Goal: Transaction & Acquisition: Purchase product/service

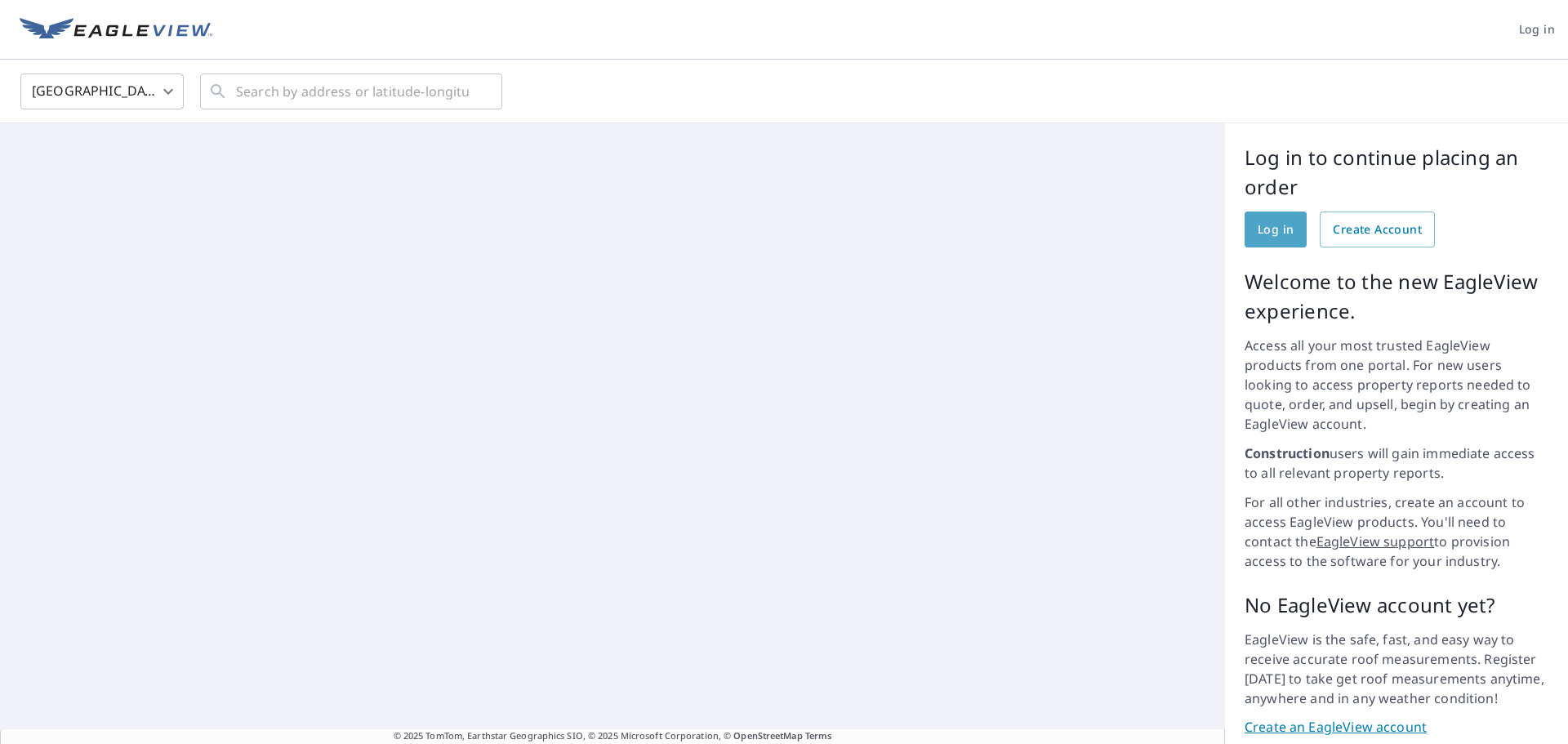
click at [1258, 226] on span "Log in" at bounding box center [1275, 230] width 36 height 20
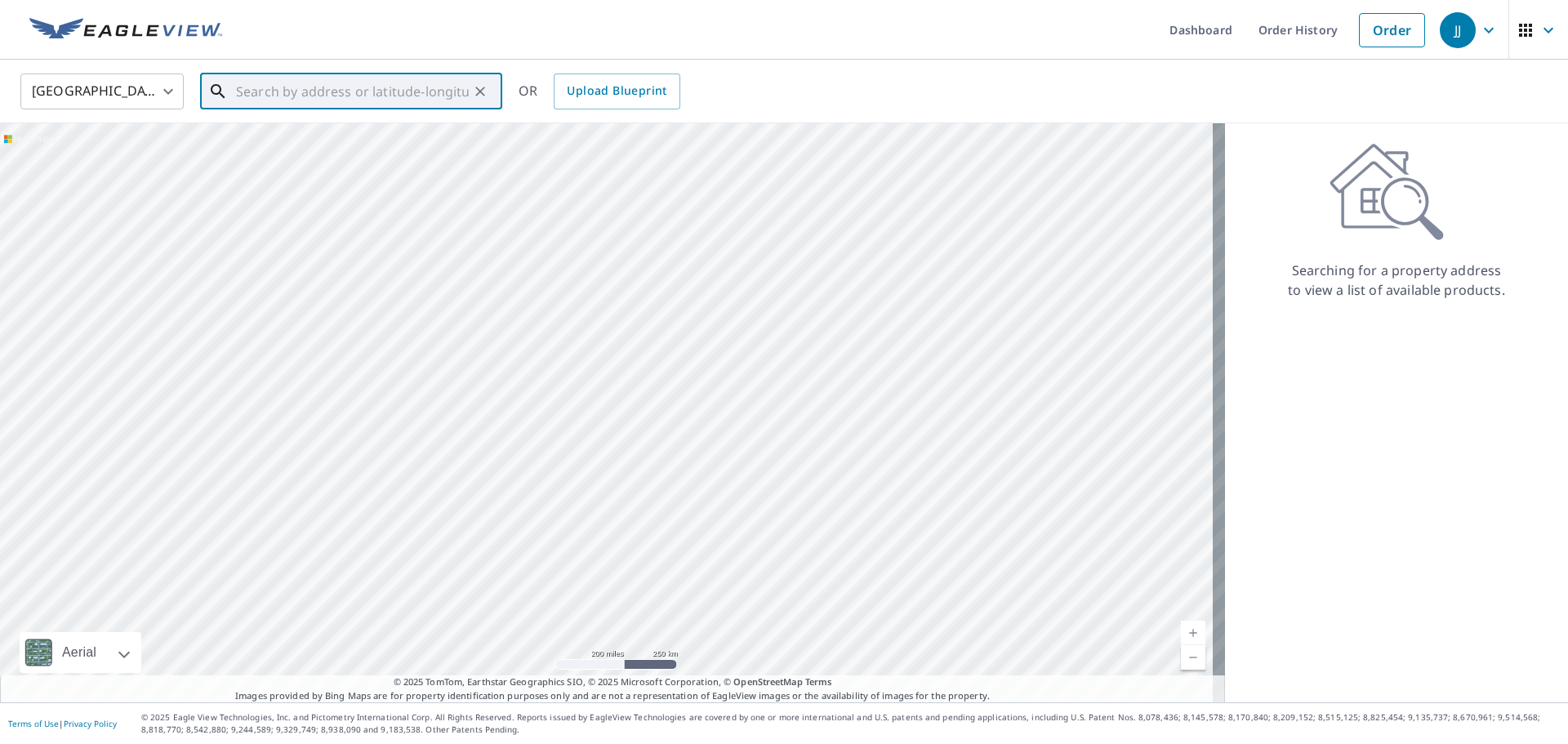
click at [330, 97] on input "text" at bounding box center [352, 91] width 233 height 46
click at [318, 158] on p "De Soto, MO 63020" at bounding box center [361, 157] width 257 height 17
type input "4823 State Road V De Soto, MO 63020"
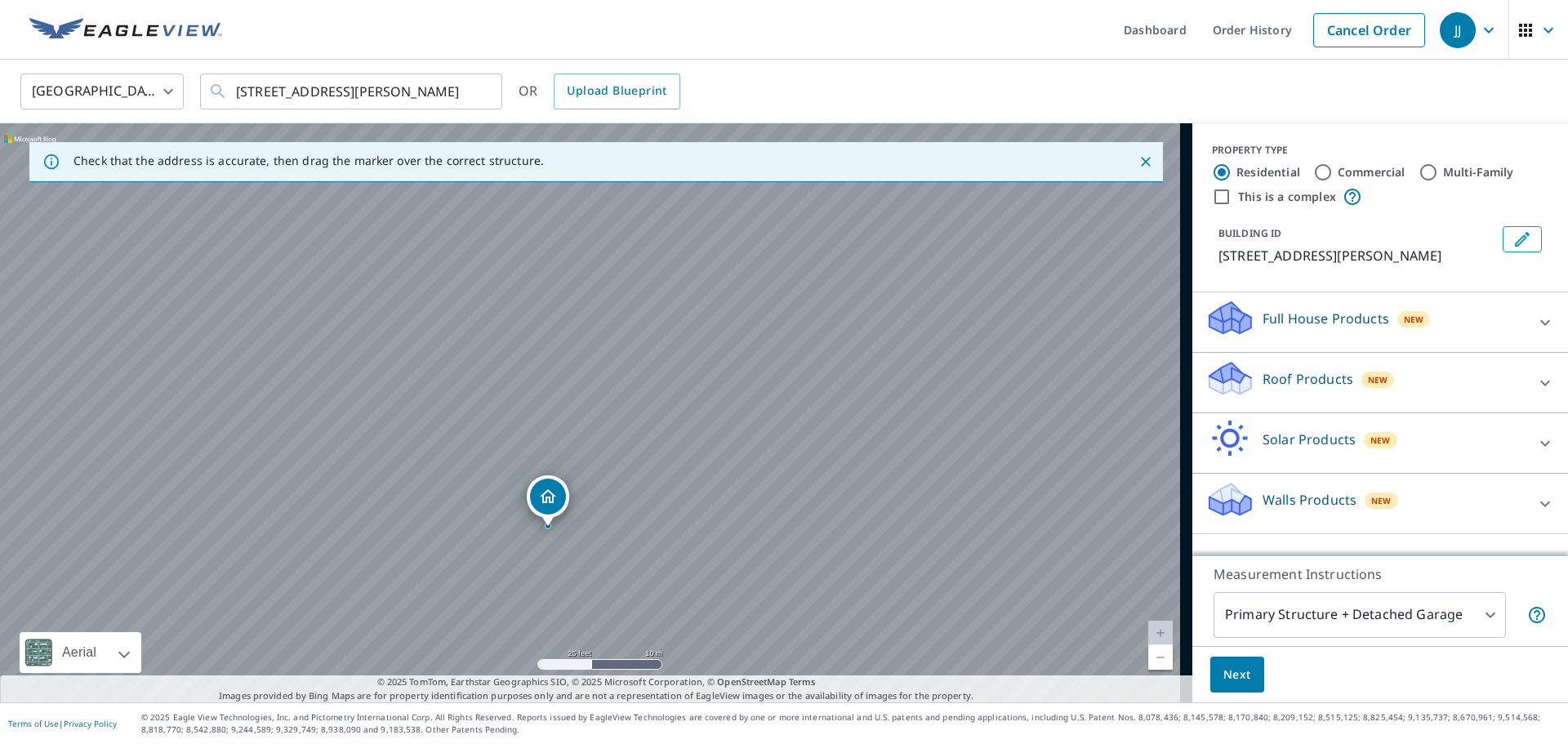
drag, startPoint x: 656, startPoint y: 348, endPoint x: 523, endPoint y: 738, distance: 412.1
click at [523, 738] on div "Dashboard Order History Cancel Order JJ United States US ​ 4823 State Road V De…" at bounding box center [784, 372] width 1568 height 744
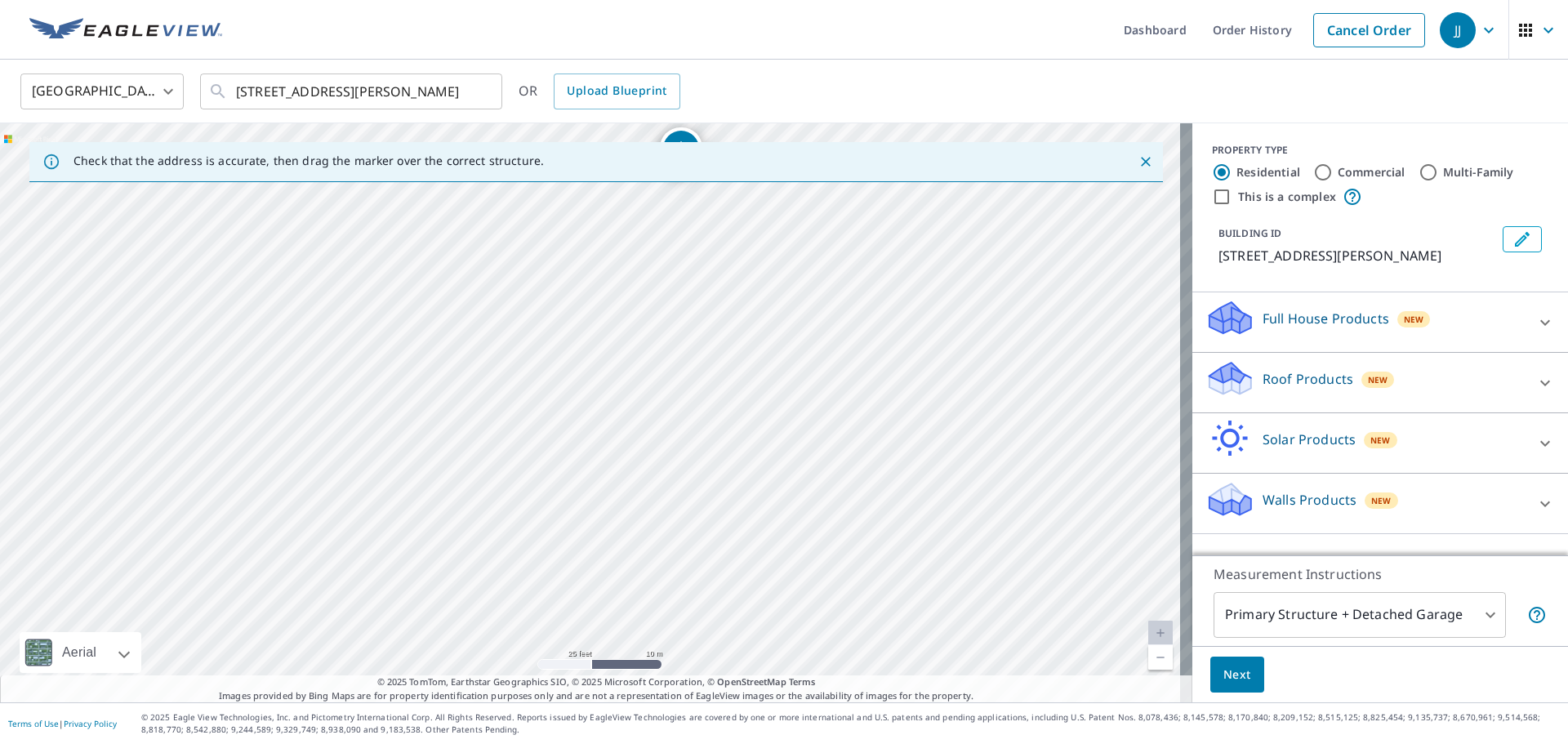
click at [676, 481] on div "4823 State Road V De Soto, MO 63020" at bounding box center [596, 413] width 1192 height 578
drag, startPoint x: 613, startPoint y: 425, endPoint x: 562, endPoint y: 567, distance: 150.9
click at [562, 567] on div "4823 State Road V De Soto, MO 63020" at bounding box center [596, 413] width 1192 height 578
drag, startPoint x: 618, startPoint y: 445, endPoint x: 637, endPoint y: 269, distance: 177.0
click at [1226, 378] on icon at bounding box center [1229, 373] width 42 height 20
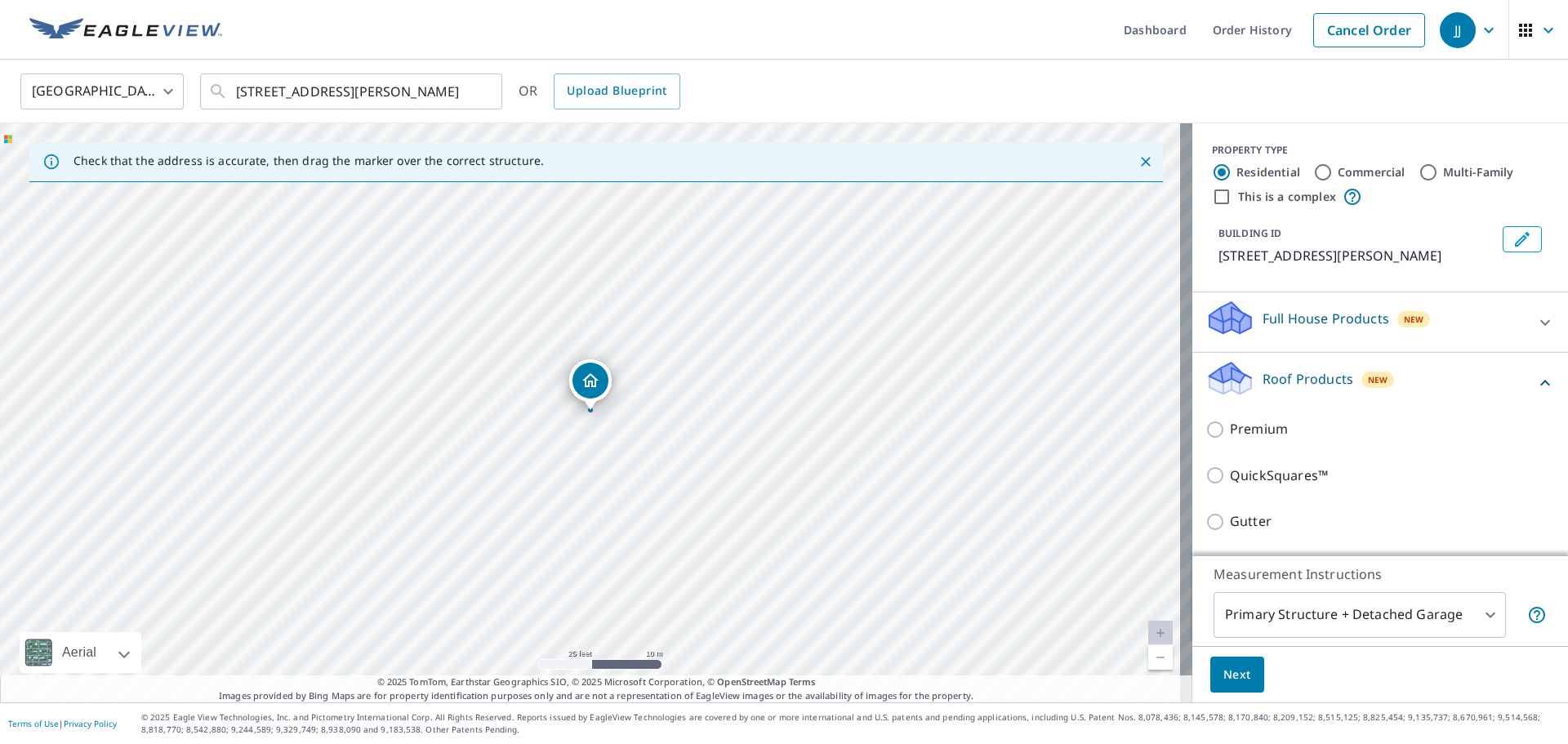
click at [1296, 618] on body "JJ JJ Dashboard Order History Cancel Order JJ United States US ​ 4823 State Roa…" at bounding box center [784, 372] width 1568 height 744
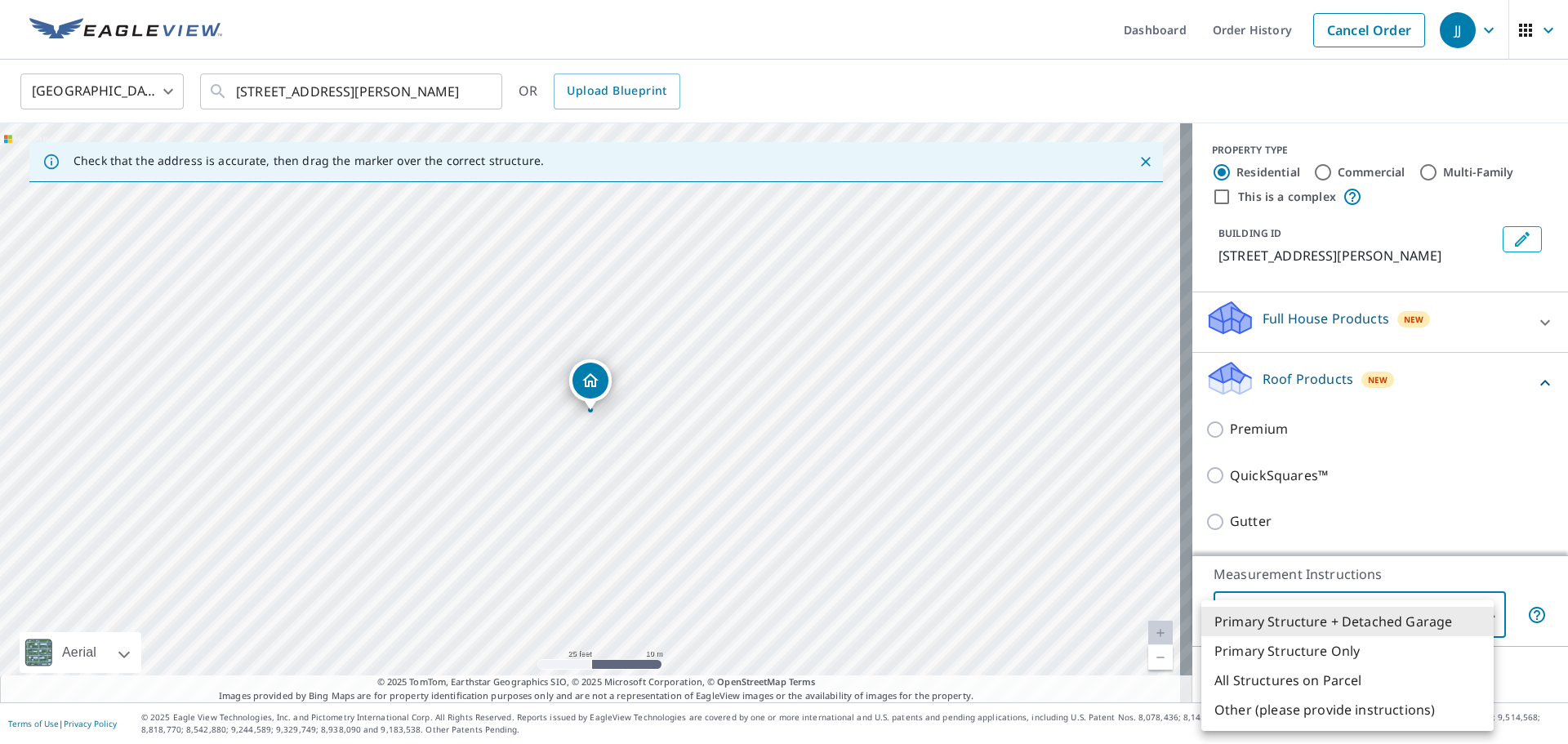
click at [1278, 649] on li "Primary Structure Only" at bounding box center [1347, 651] width 292 height 30
type input "2"
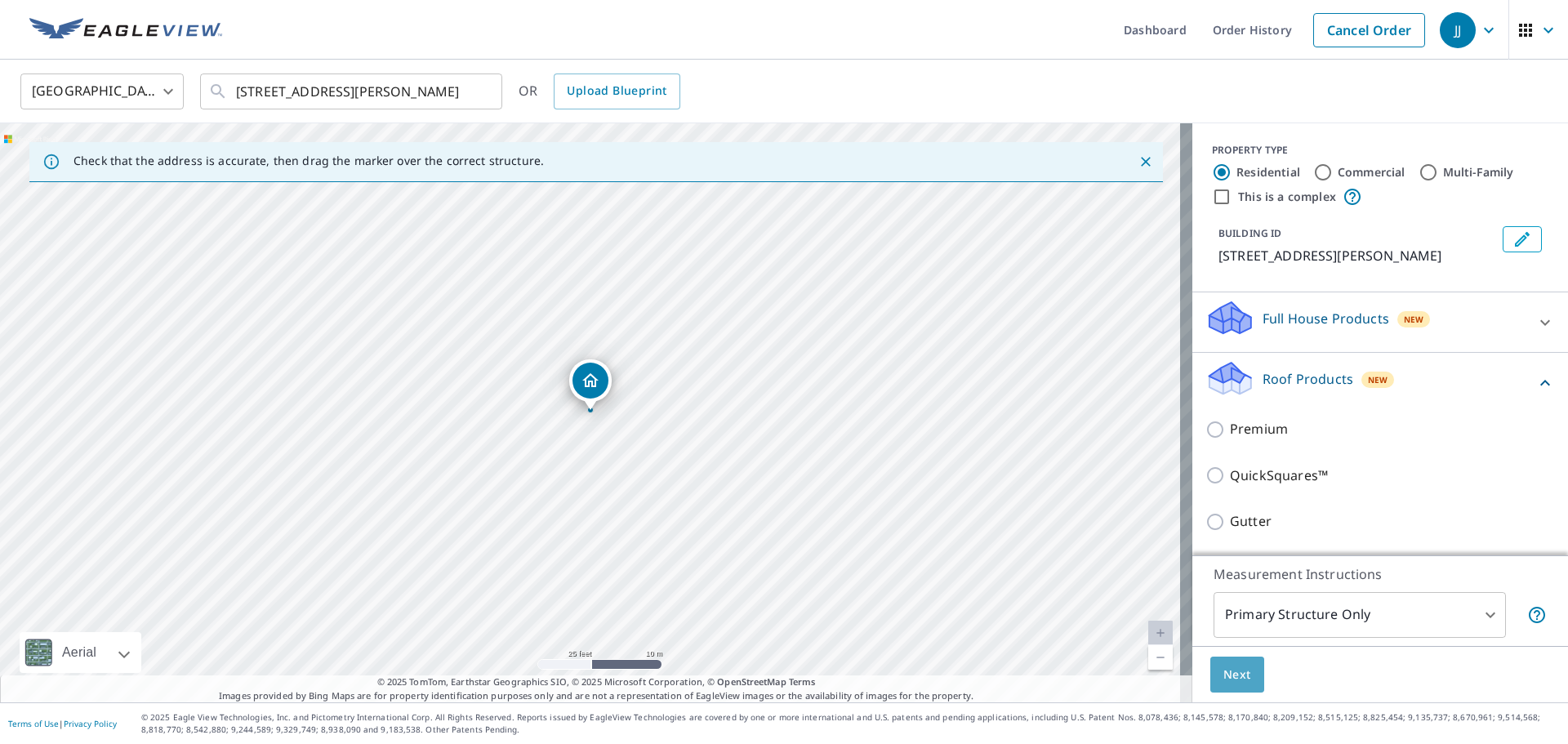
click at [1224, 670] on span "Next" at bounding box center [1237, 675] width 28 height 20
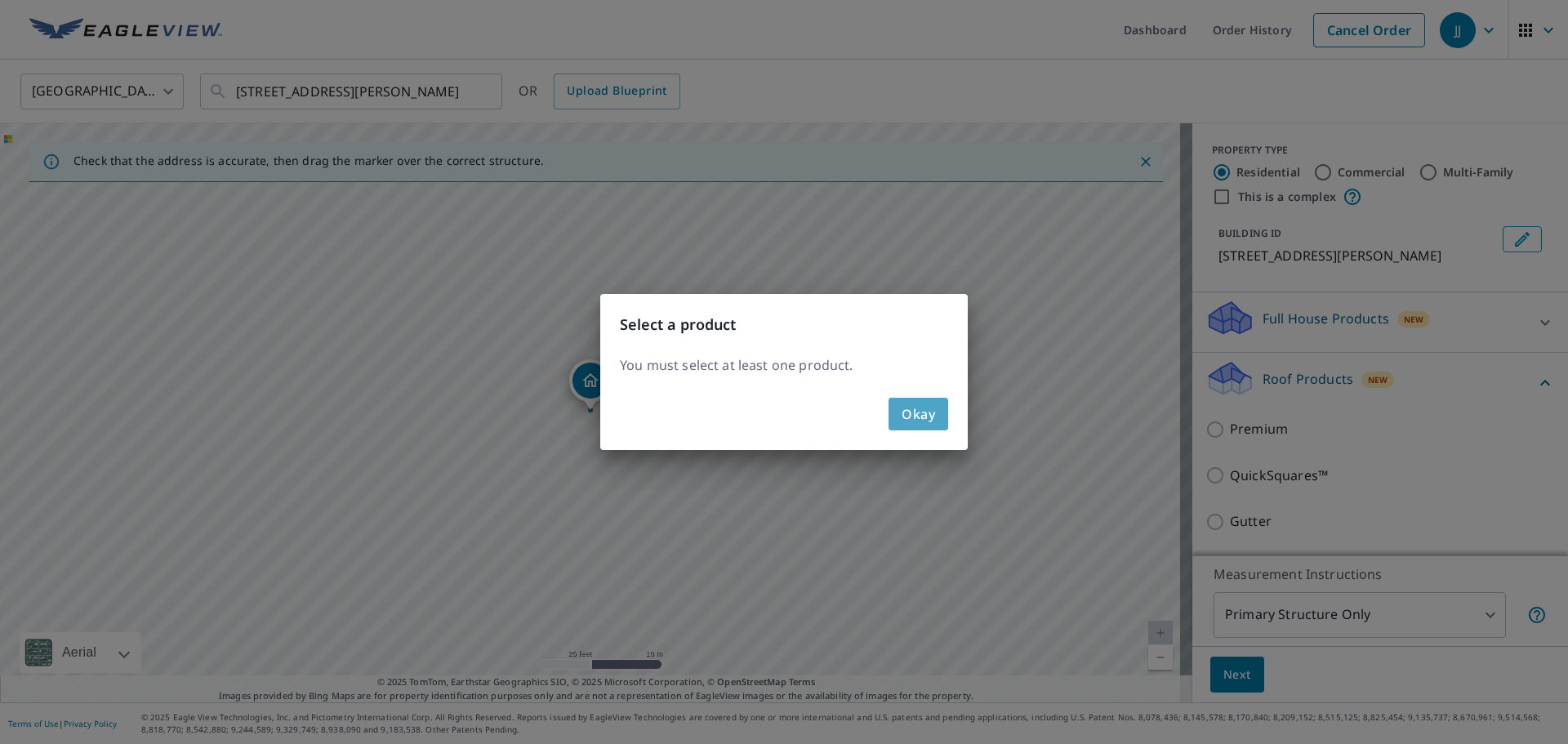
click at [924, 413] on span "Okay" at bounding box center [918, 414] width 33 height 23
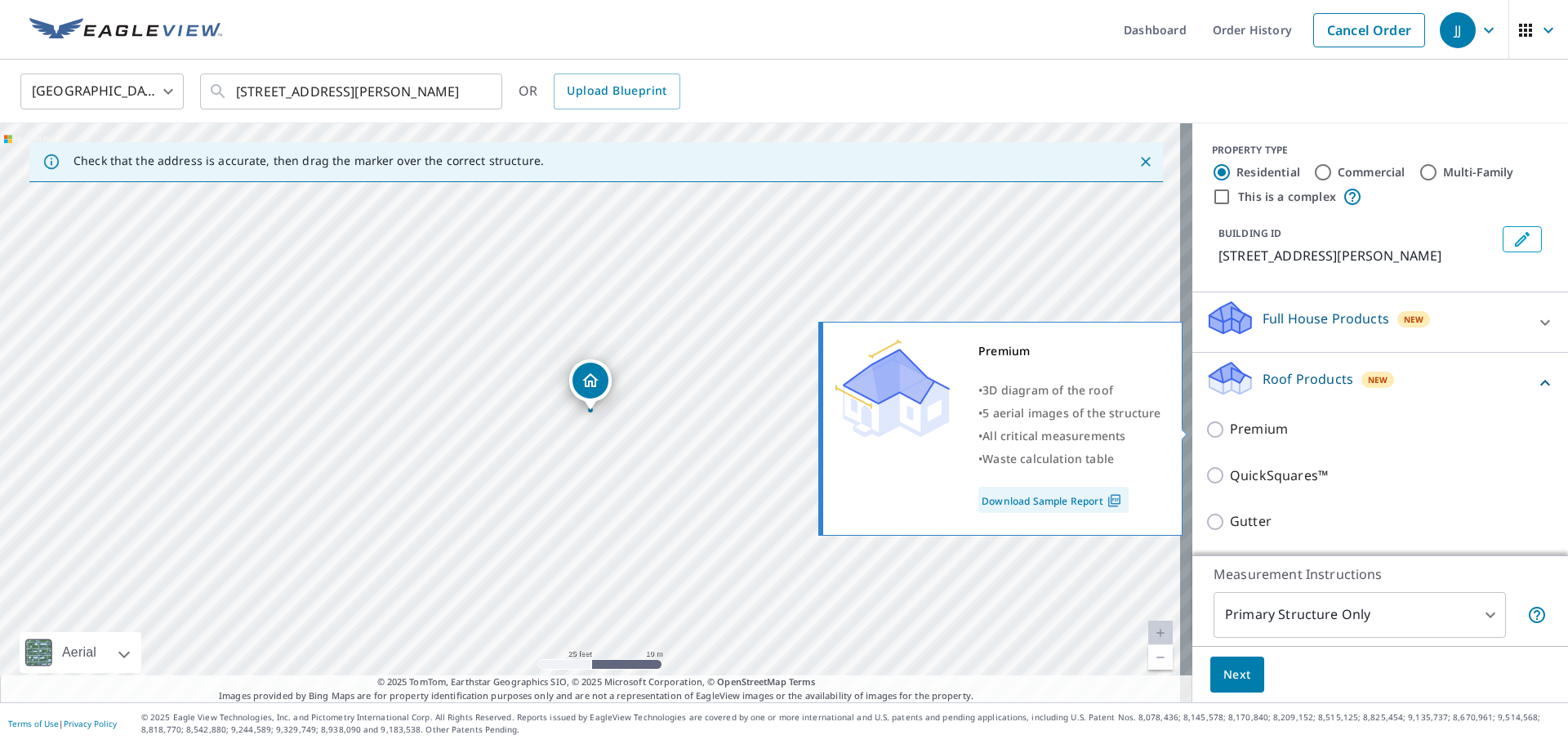
click at [1205, 428] on input "Premium" at bounding box center [1217, 429] width 24 height 20
checkbox input "true"
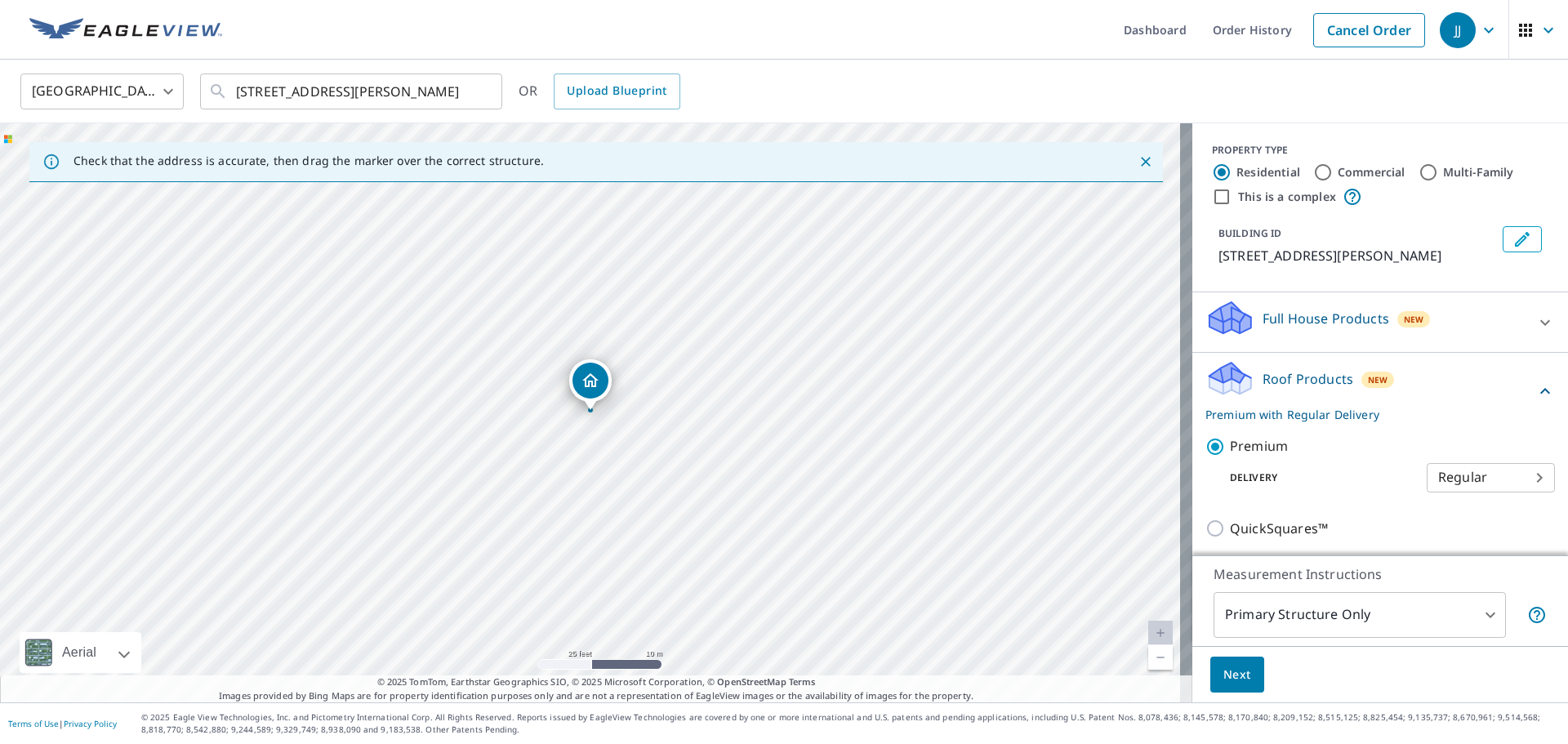
click at [1290, 613] on body "JJ JJ Dashboard Order History Cancel Order JJ United States US ​ 4823 State Roa…" at bounding box center [784, 372] width 1568 height 744
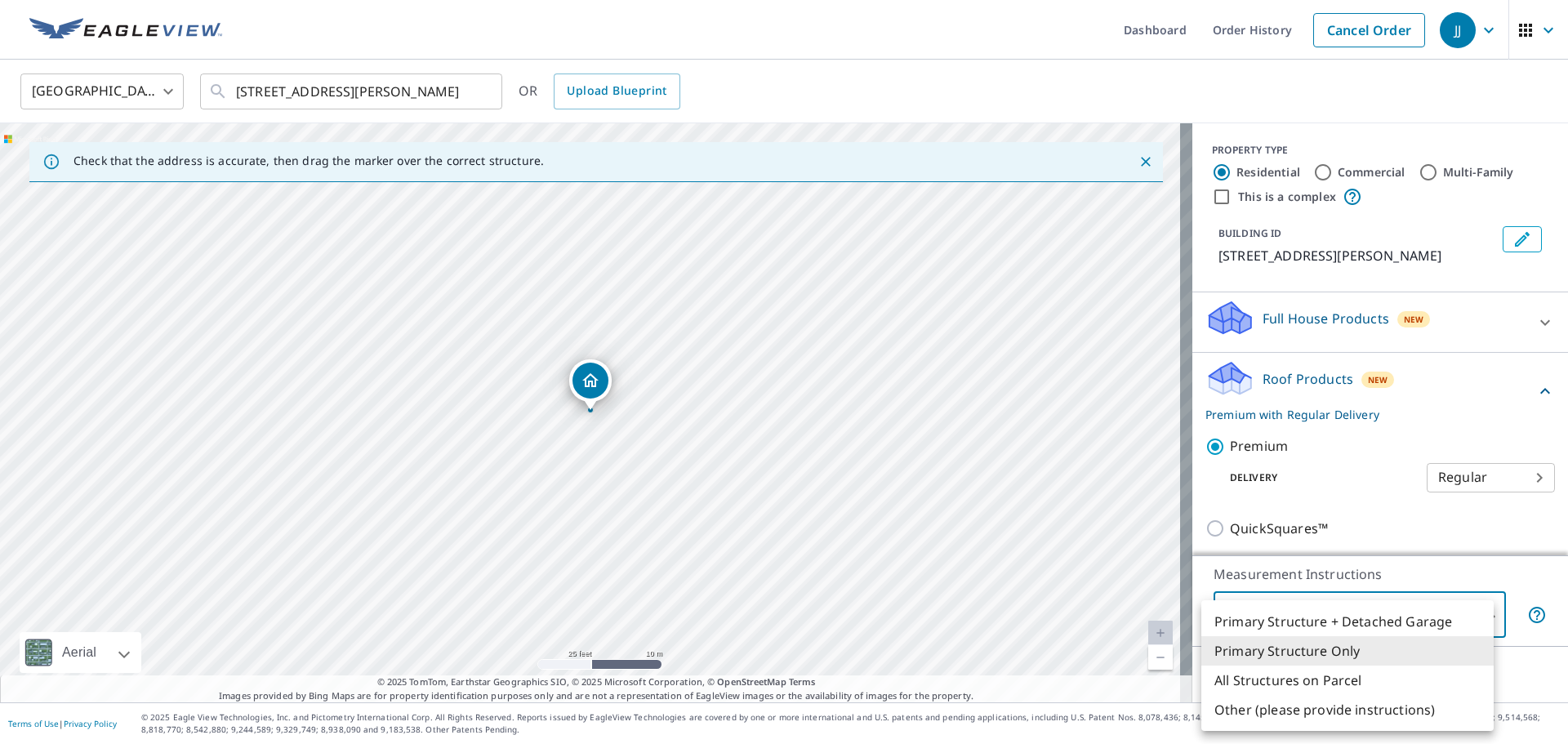
click at [1266, 652] on li "Primary Structure Only" at bounding box center [1347, 651] width 292 height 30
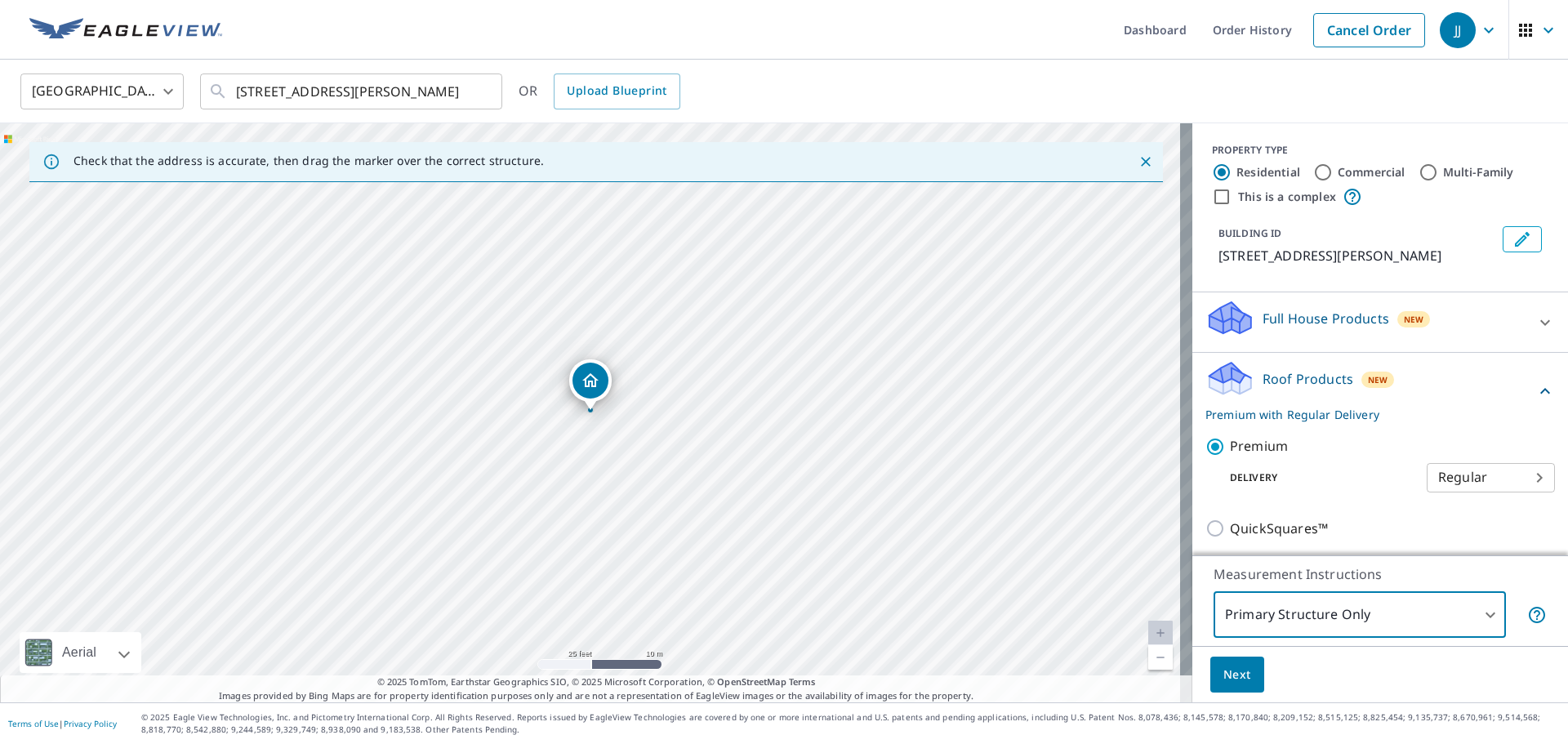
click at [1231, 670] on span "Next" at bounding box center [1237, 675] width 28 height 20
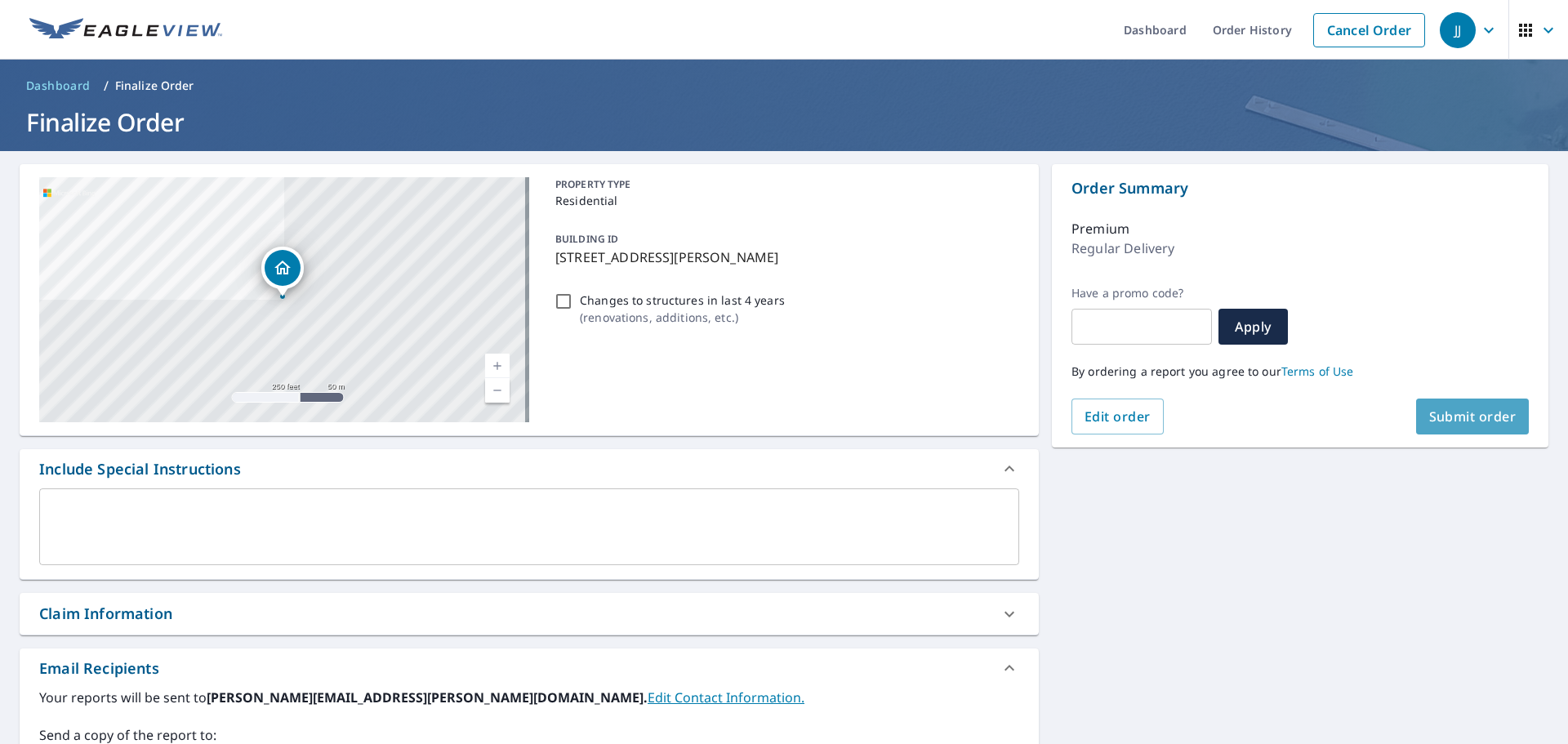
click at [1455, 418] on span "Submit order" at bounding box center [1472, 416] width 87 height 18
